Goal: Transaction & Acquisition: Purchase product/service

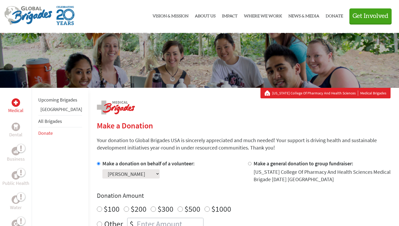
scroll to position [4, 0]
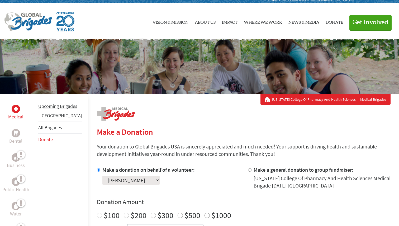
click at [49, 109] on link "Upcoming Brigades" at bounding box center [57, 106] width 39 height 6
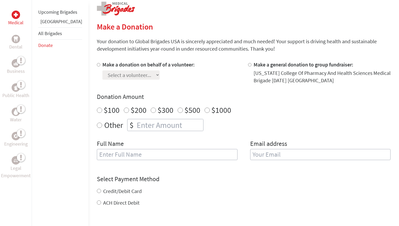
scroll to position [115, 0]
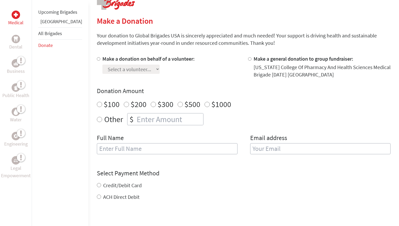
click at [81, 62] on div "Medical Dental Business Public Health Water Engineering Legal Empowerment Upcom…" at bounding box center [199, 139] width 399 height 313
click at [97, 59] on input "Make a donation on behalf of a volunteer:" at bounding box center [98, 58] width 3 height 3
radio input "true"
click at [102, 68] on select "Select a volunteer... alba baez Anusha Handa Cassandra Reyes Darianna Moschetto…" at bounding box center [130, 69] width 57 height 9
select select "616AFB9E-A79D-11F0-9E6E-42010A400005"
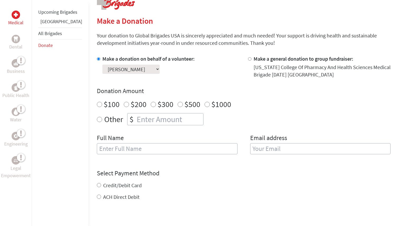
click at [102, 65] on select "Select a volunteer... alba baez Anusha Handa Cassandra Reyes Darianna Moschetto…" at bounding box center [130, 69] width 57 height 9
radio input "true"
click at [136, 118] on input "number" at bounding box center [170, 120] width 68 height 12
type input "250"
click at [155, 87] on h4 "Donation Amount" at bounding box center [244, 91] width 294 height 8
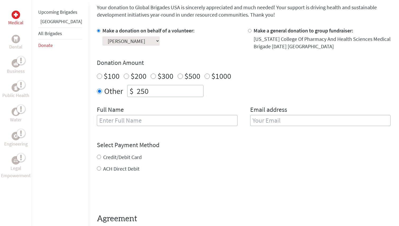
scroll to position [145, 0]
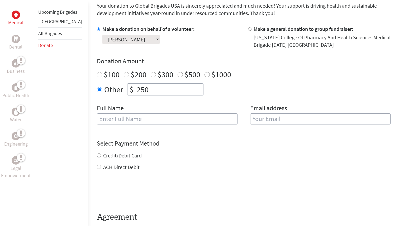
click at [118, 127] on div "Full Name" at bounding box center [167, 117] width 141 height 27
click at [116, 122] on input "text" at bounding box center [167, 119] width 141 height 11
type input "[PERSON_NAME]"
click at [269, 116] on input "email" at bounding box center [320, 119] width 141 height 11
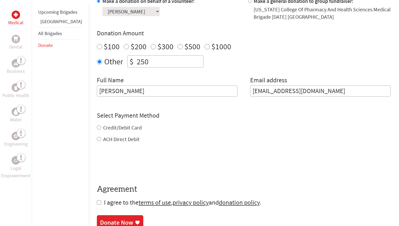
scroll to position [189, 0]
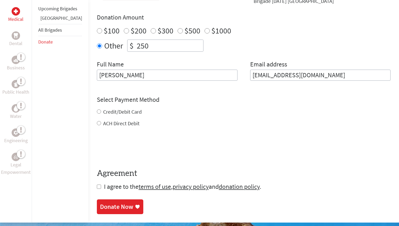
type input "anushahanda@gmail.com"
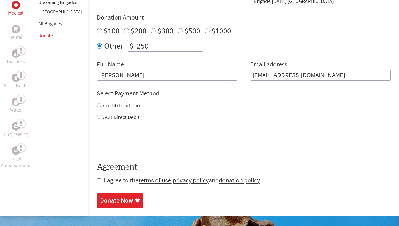
click at [97, 114] on div "Credit/Debit Card ACH Direct Debit" at bounding box center [244, 111] width 294 height 19
click at [97, 107] on input "Credit/Debit Card" at bounding box center [99, 105] width 4 height 4
radio input "true"
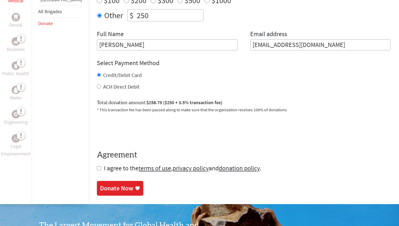
scroll to position [222, 0]
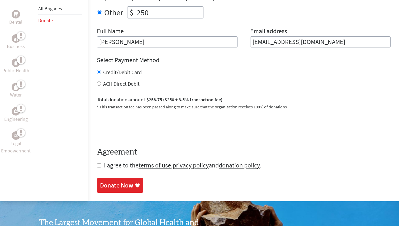
click at [97, 165] on input "checkbox" at bounding box center [99, 165] width 4 height 4
checkbox input "true"
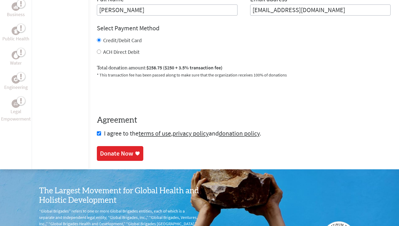
scroll to position [255, 0]
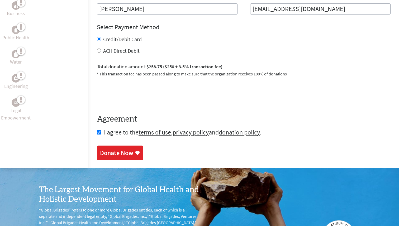
click at [110, 154] on div "Donate Now" at bounding box center [116, 153] width 33 height 8
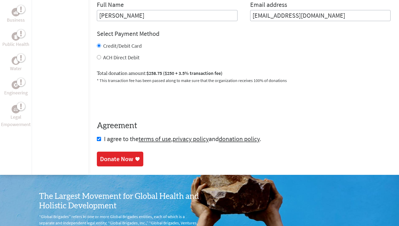
scroll to position [250, 0]
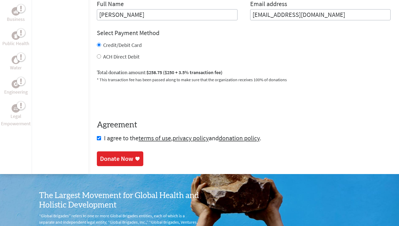
click at [102, 158] on div "Donate Now" at bounding box center [116, 159] width 33 height 8
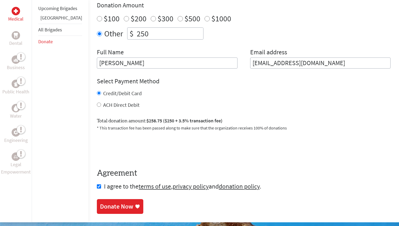
scroll to position [212, 0]
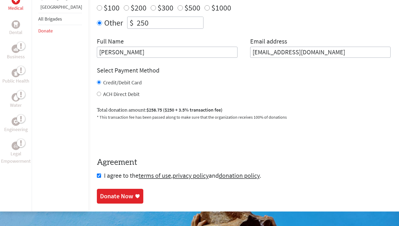
click at [100, 196] on div "Donate Now" at bounding box center [116, 196] width 33 height 8
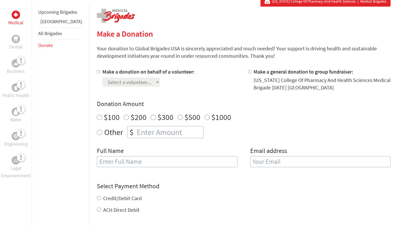
scroll to position [113, 0]
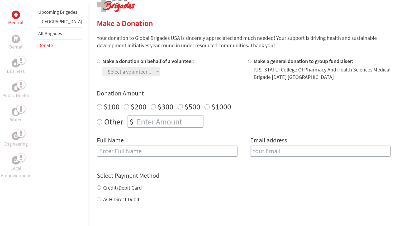
click at [102, 63] on label "Make a donation on behalf of a volunteer:" at bounding box center [148, 61] width 92 height 7
click at [98, 63] on input "Make a donation on behalf of a volunteer:" at bounding box center [98, 61] width 3 height 3
radio input "true"
click at [102, 70] on select "Select a volunteer... alba baez Anusha Handa Cassandra Reyes Darianna Moschetto…" at bounding box center [130, 71] width 57 height 9
select select "616AFB9E-A79D-11F0-9E6E-42010A400005"
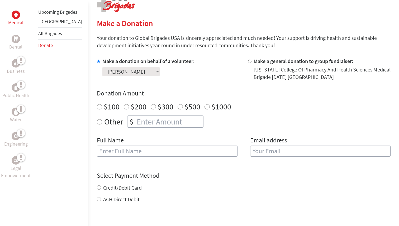
click at [102, 67] on select "Select a volunteer... alba baez Anusha Handa Cassandra Reyes Darianna Moschetto…" at bounding box center [130, 71] width 57 height 9
radio input "true"
click at [137, 119] on input "number" at bounding box center [170, 122] width 68 height 12
type input "250"
click at [127, 155] on input "text" at bounding box center [167, 151] width 141 height 11
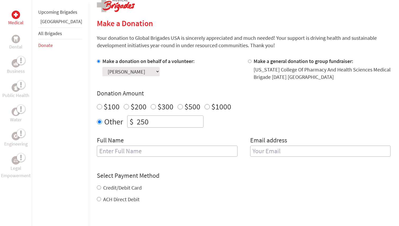
type input "[PERSON_NAME]"
click at [125, 167] on form "Make a donation on behalf of a volunteer: Select a volunteer... alba baez Anush…" at bounding box center [244, 163] width 294 height 210
click at [241, 154] on div "Full Name Anusha Handa Email address" at bounding box center [244, 149] width 294 height 27
click at [253, 153] on input "email" at bounding box center [320, 151] width 141 height 11
type input "anushahanda@gmail.com"
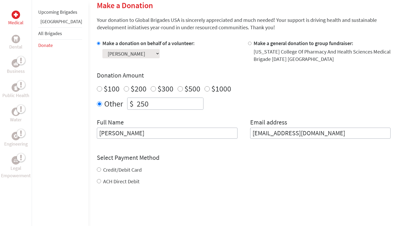
scroll to position [148, 0]
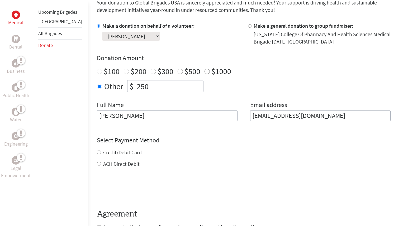
click at [97, 155] on div "Credit/Debit Card ACH Direct Debit" at bounding box center [244, 158] width 294 height 19
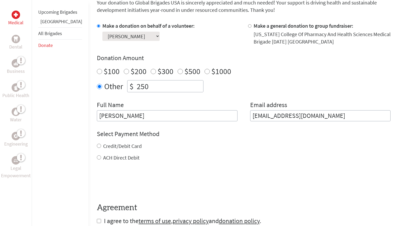
click at [97, 143] on div "Credit/Debit Card" at bounding box center [244, 146] width 294 height 7
click at [97, 147] on input "Credit/Debit Card" at bounding box center [99, 146] width 4 height 4
radio input "true"
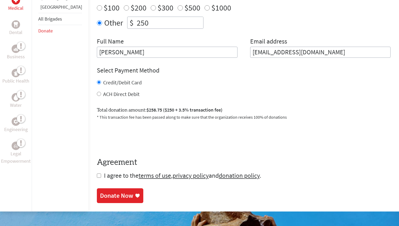
scroll to position [227, 0]
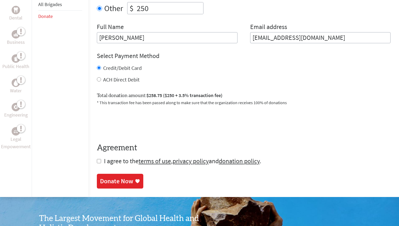
click at [97, 161] on input "checkbox" at bounding box center [99, 161] width 4 height 4
checkbox input "true"
click at [100, 178] on div "Donate Now" at bounding box center [116, 182] width 33 height 8
